Goal: Check status: Check status

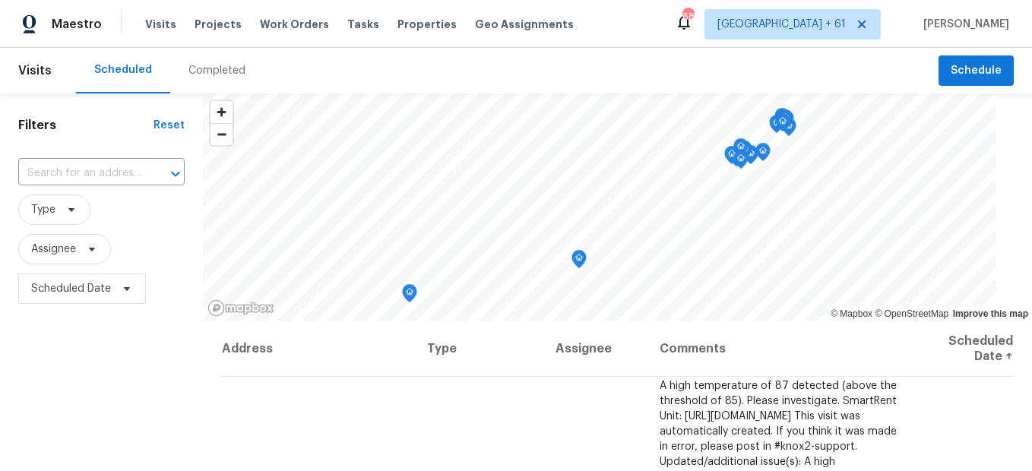
click at [206, 79] on div "Completed" at bounding box center [216, 71] width 93 height 46
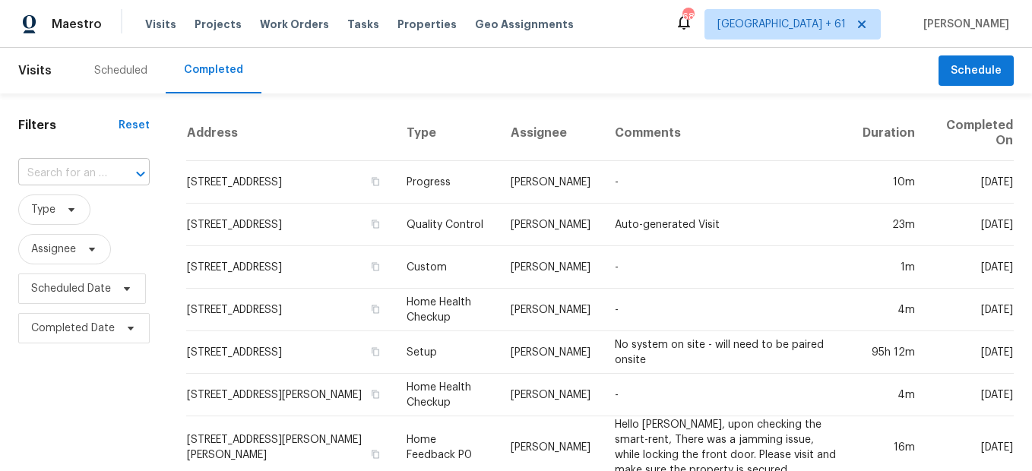
click at [114, 172] on div at bounding box center [129, 173] width 39 height 21
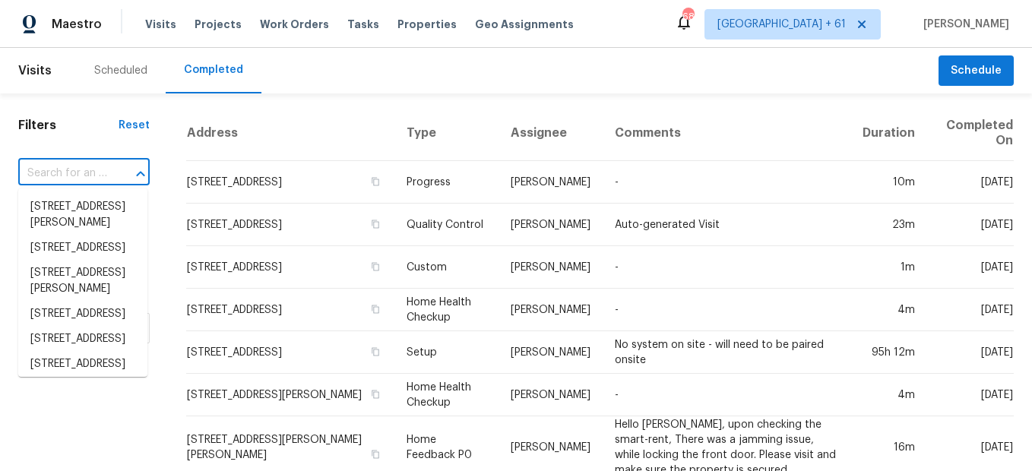
paste input "[STREET_ADDRESS]"
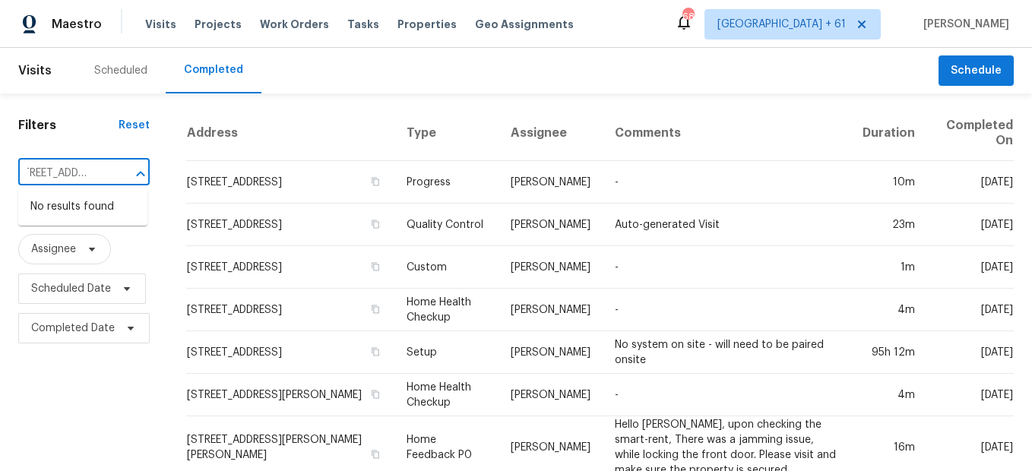
type input "[STREET_ADDRESS]"
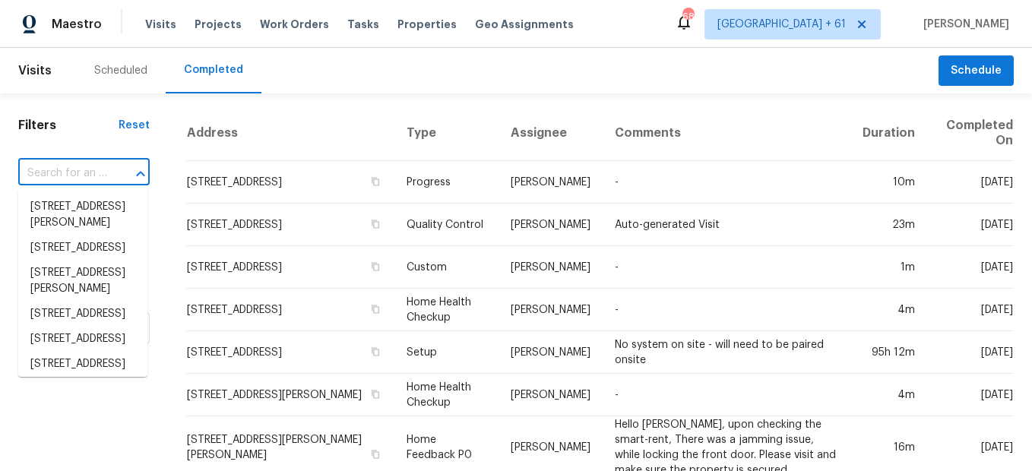
click at [87, 177] on input "text" at bounding box center [62, 174] width 89 height 24
paste input "[STREET_ADDRESS]"
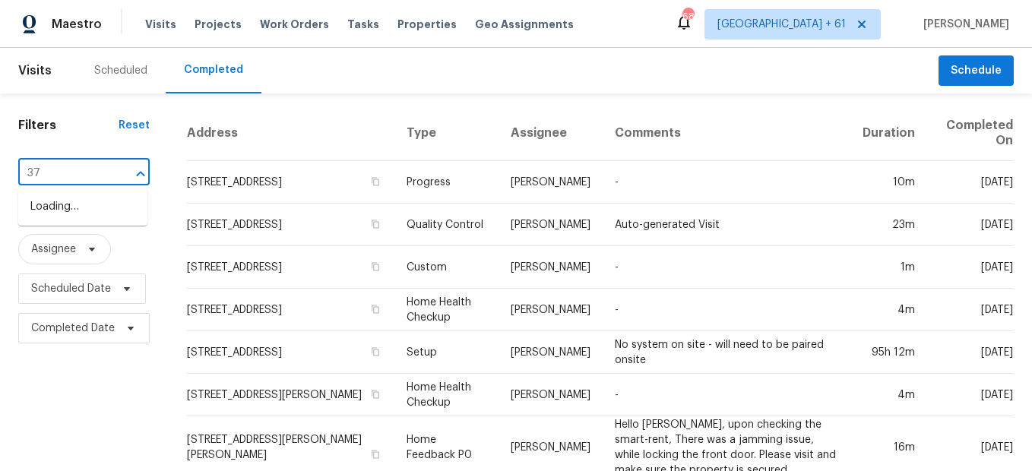
type input "3"
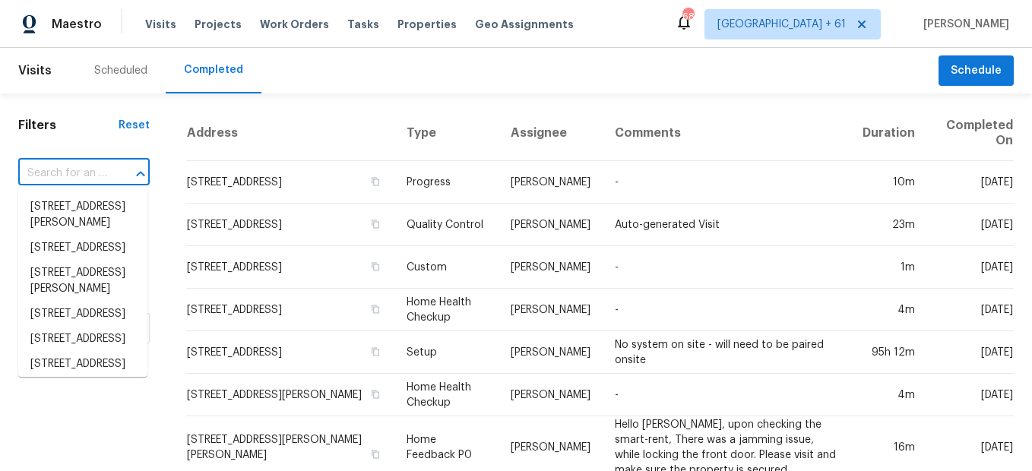
paste input "[STREET_ADDRESS]"
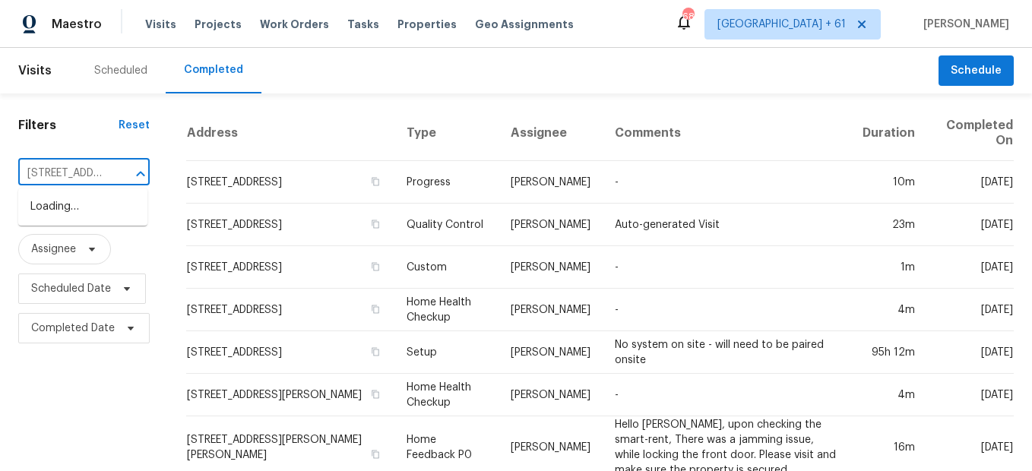
type input "[STREET_ADDRESS]"
click at [113, 210] on li "[STREET_ADDRESS]" at bounding box center [82, 206] width 129 height 25
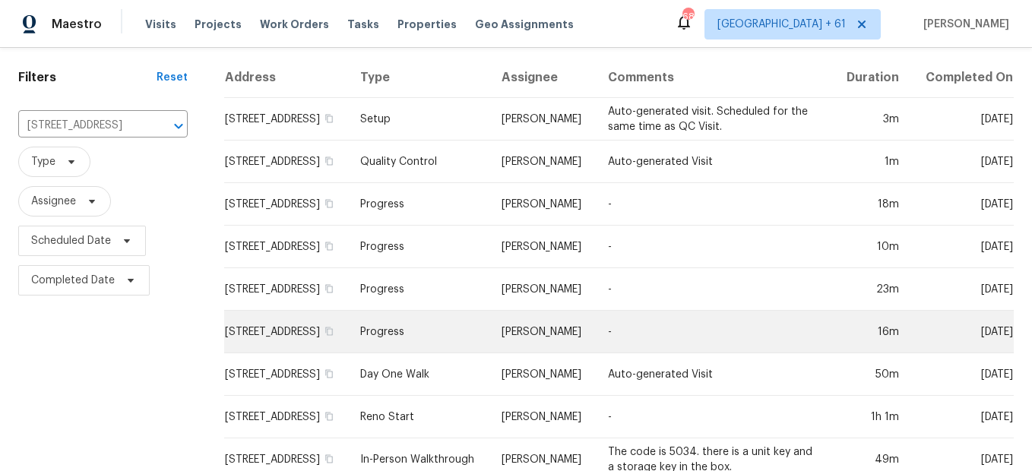
scroll to position [96, 0]
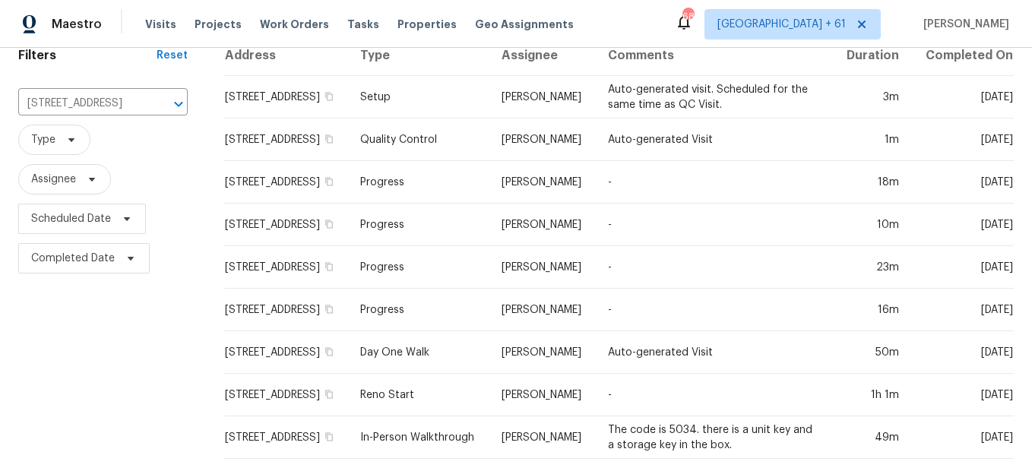
click at [446, 419] on td "In-Person Walkthrough" at bounding box center [418, 437] width 141 height 43
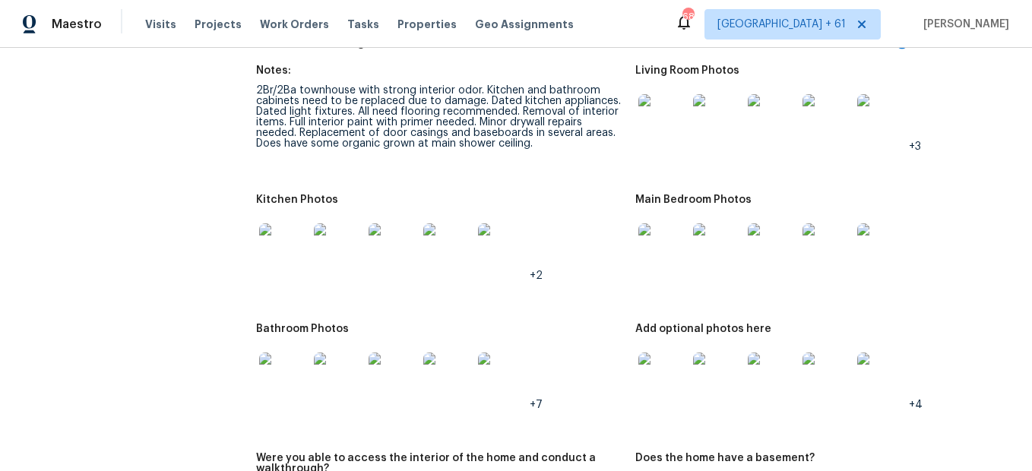
scroll to position [1899, 0]
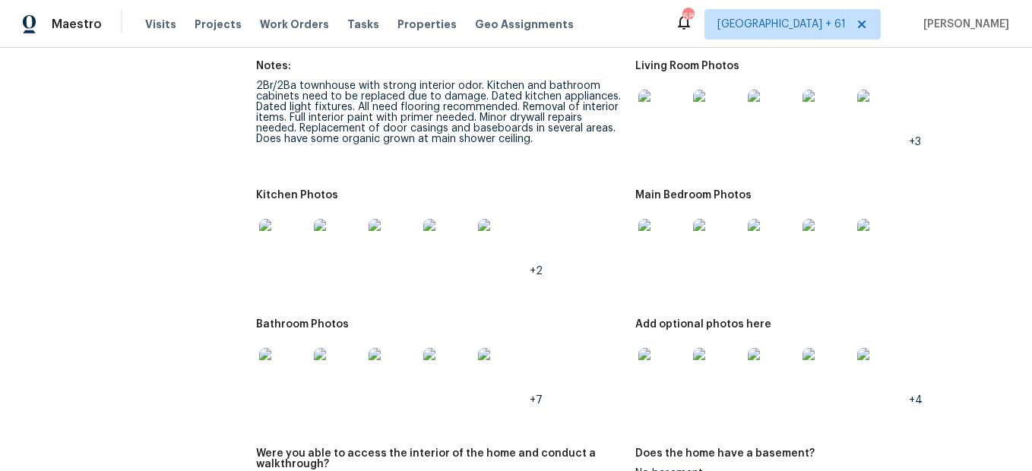
click at [640, 108] on img at bounding box center [662, 114] width 49 height 49
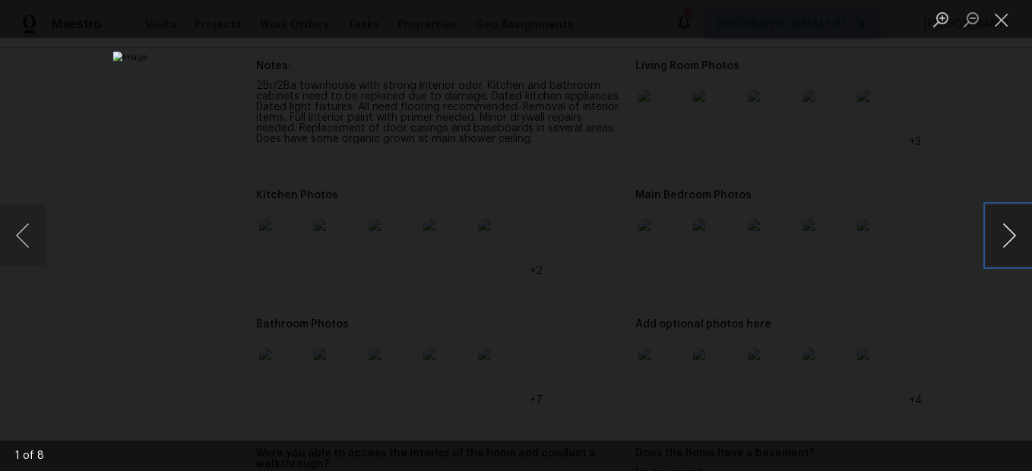
click at [1009, 251] on button "Next image" at bounding box center [1009, 235] width 46 height 61
click at [1011, 27] on button "Close lightbox" at bounding box center [1001, 19] width 30 height 27
